Goal: Information Seeking & Learning: Learn about a topic

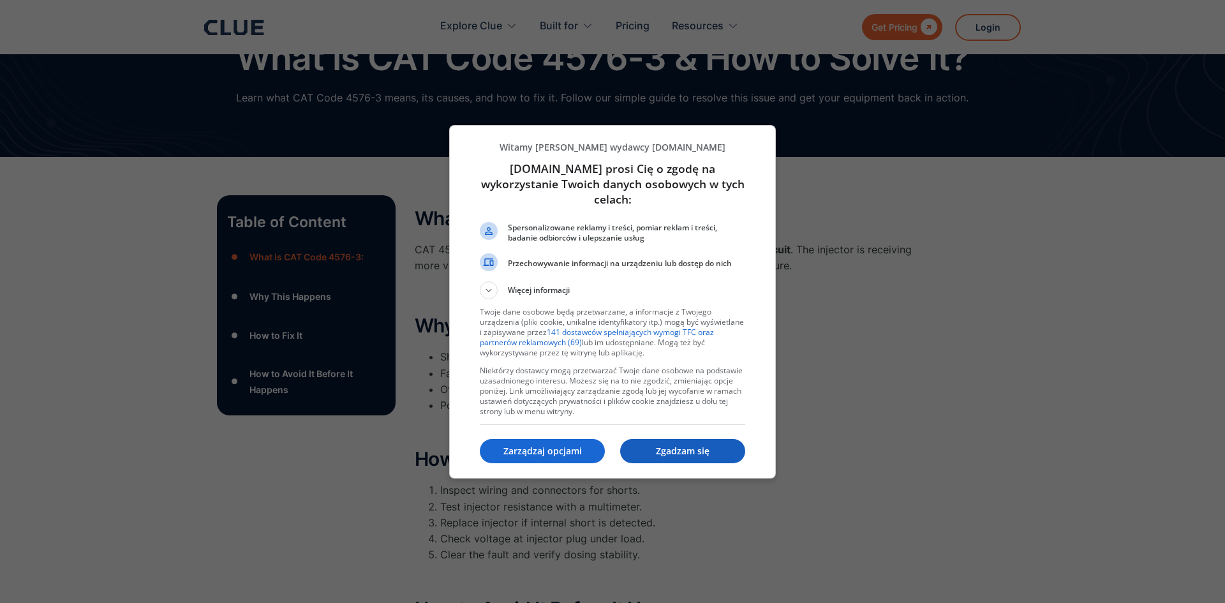
click at [677, 445] on p "Zgadzam się" at bounding box center [682, 451] width 125 height 13
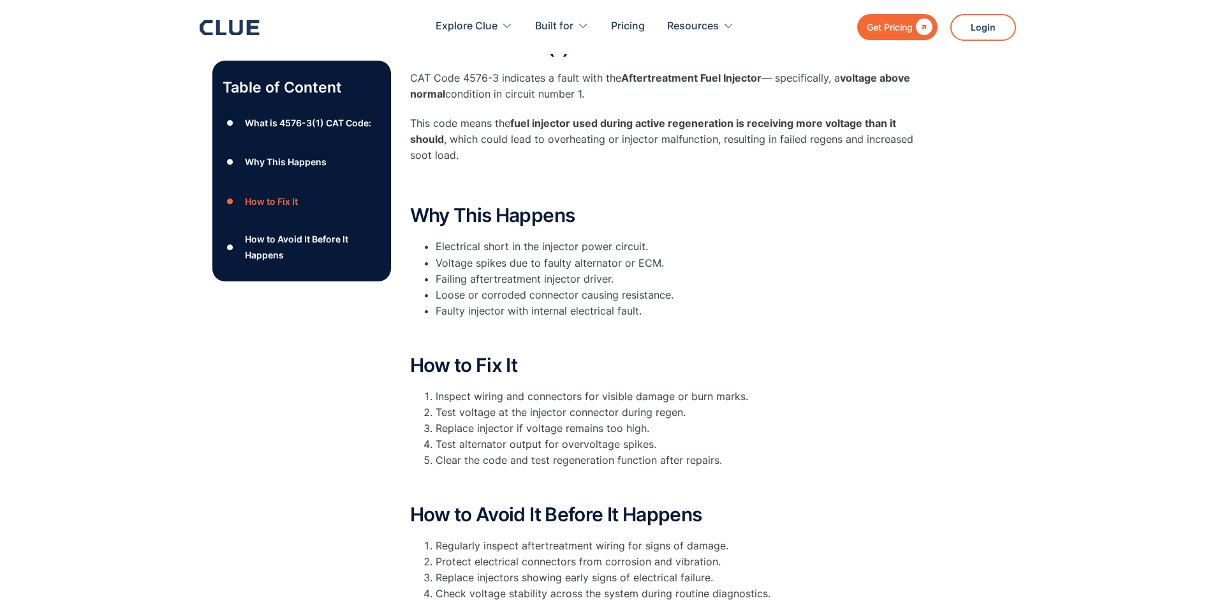
scroll to position [64, 0]
